Goal: Download file/media

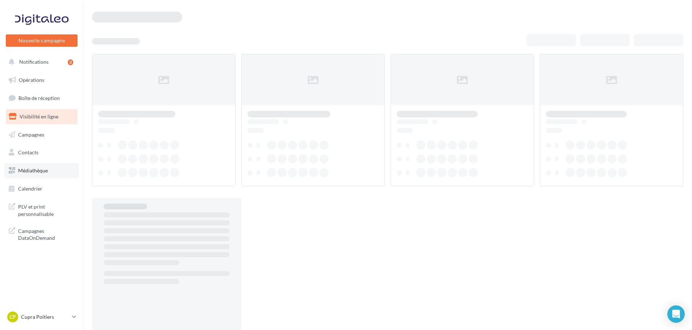
click at [53, 174] on link "Médiathèque" at bounding box center [41, 170] width 75 height 15
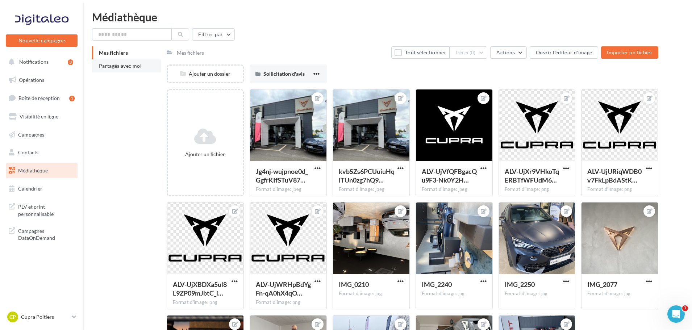
click at [129, 64] on span "Partagés avec moi" at bounding box center [120, 66] width 43 height 6
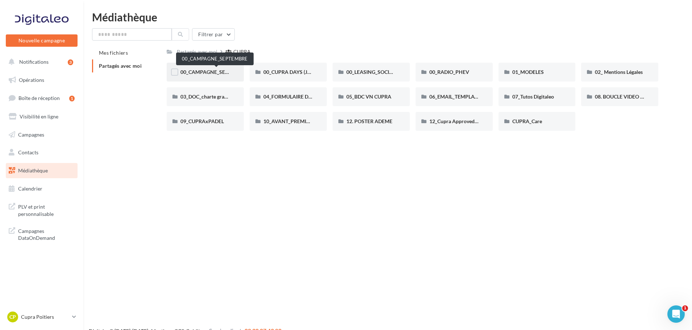
click at [199, 71] on span "00_CAMPAGNE_SEPTEMBRE" at bounding box center [214, 72] width 68 height 6
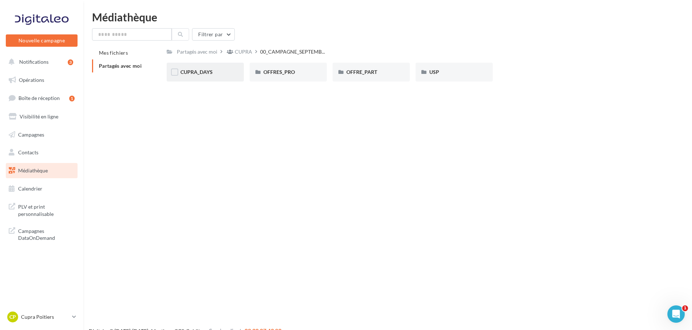
click at [200, 75] on div "CUPRA_DAYS" at bounding box center [205, 71] width 50 height 7
click at [369, 72] on span "OFFRE_PART" at bounding box center [361, 72] width 31 height 6
click at [222, 76] on div "BORN" at bounding box center [205, 71] width 50 height 7
click at [306, 73] on div "FORMENTOR" at bounding box center [288, 71] width 50 height 7
click at [368, 79] on div "LEON" at bounding box center [371, 72] width 77 height 19
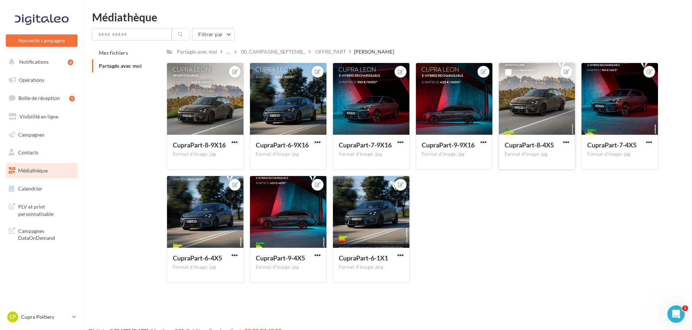
click at [554, 82] on div at bounding box center [537, 99] width 76 height 72
click at [567, 139] on div at bounding box center [566, 141] width 9 height 7
click at [566, 139] on span "button" at bounding box center [566, 142] width 6 height 6
click at [530, 172] on button "Télécharger" at bounding box center [532, 175] width 76 height 19
click at [47, 317] on p "Cupra Poitiers" at bounding box center [45, 316] width 48 height 7
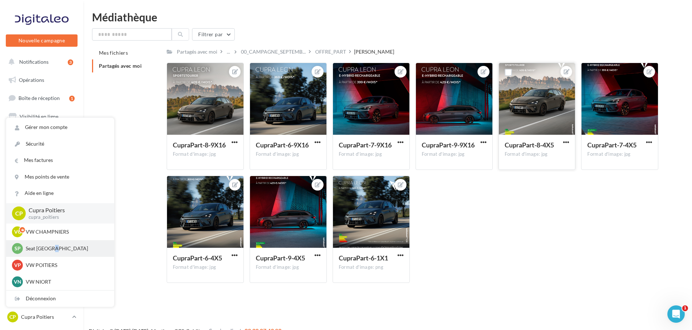
click at [51, 248] on p "Seat Poitiers" at bounding box center [66, 248] width 80 height 7
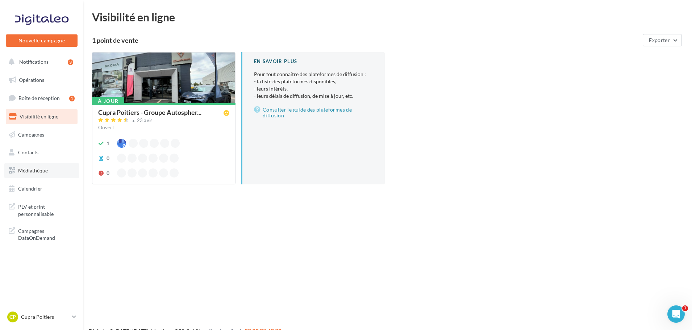
click at [36, 170] on span "Médiathèque" at bounding box center [33, 170] width 30 height 6
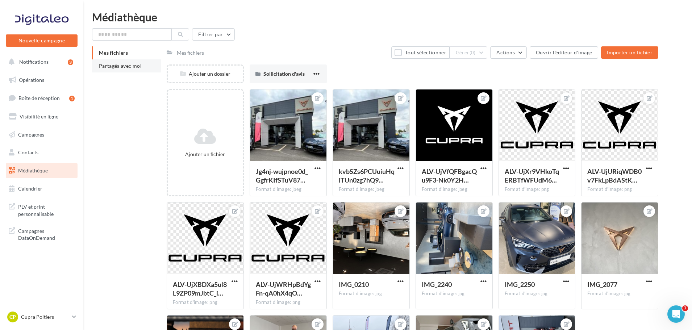
click at [128, 66] on span "Partagés avec moi" at bounding box center [120, 66] width 43 height 6
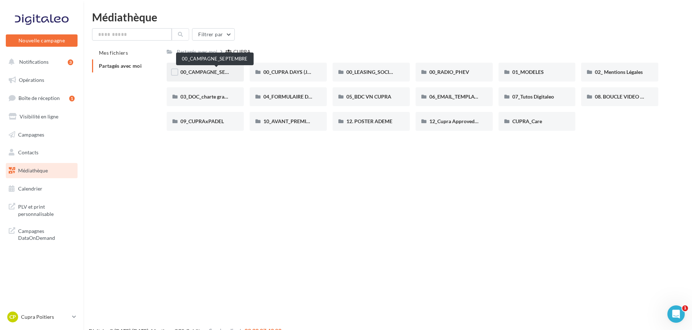
click at [220, 74] on span "00_CAMPAGNE_SEPTEMBRE" at bounding box center [214, 72] width 68 height 6
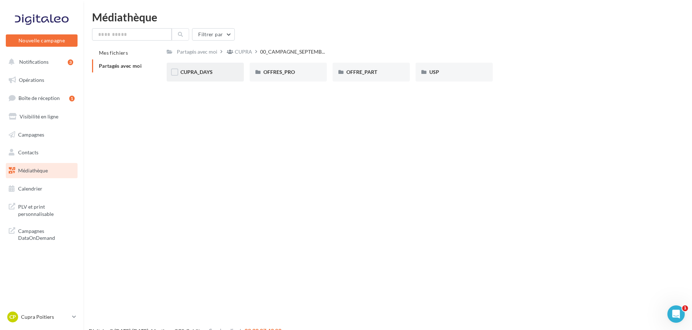
click at [216, 75] on div "CUPRA_DAYS" at bounding box center [205, 71] width 50 height 7
click at [355, 79] on div "OFFRE_PART" at bounding box center [371, 72] width 77 height 19
click at [307, 67] on div "FORMENTOR" at bounding box center [288, 72] width 77 height 19
click at [43, 312] on div "CP Cupra Poitiers cupra_poitiers" at bounding box center [38, 317] width 62 height 11
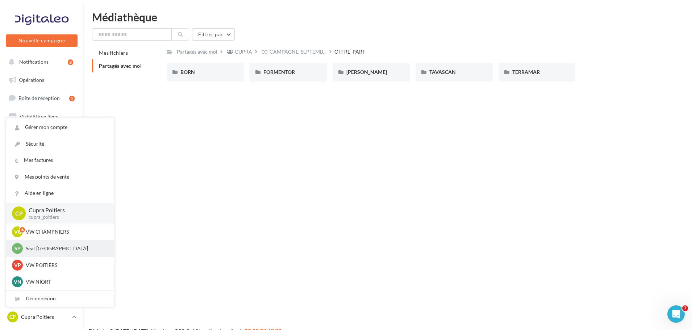
click at [62, 254] on div "SP Seat Poitiers 6909508d-9fc3-43a8-9d9c-edbec66eab3d" at bounding box center [60, 248] width 96 height 11
